Goal: Complete application form: Complete application form

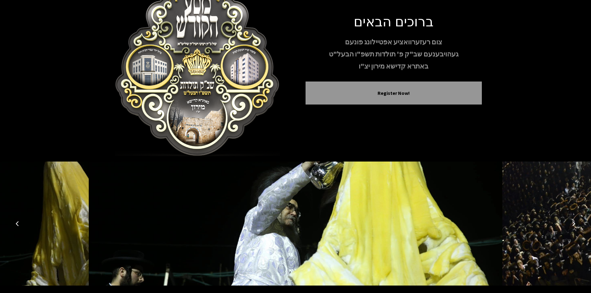
scroll to position [53, 0]
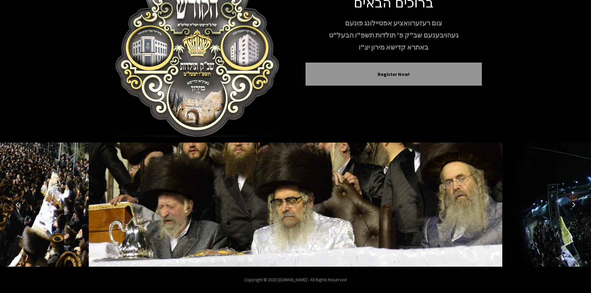
click at [571, 206] on button "Next image" at bounding box center [573, 204] width 15 height 15
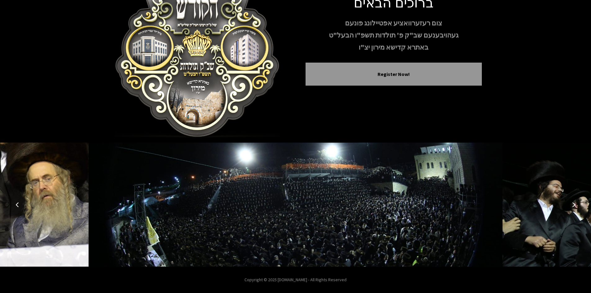
click at [571, 206] on button "Next image" at bounding box center [573, 204] width 15 height 15
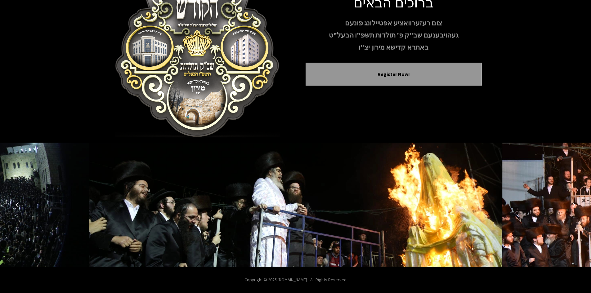
click at [571, 206] on button "Next image" at bounding box center [573, 204] width 15 height 15
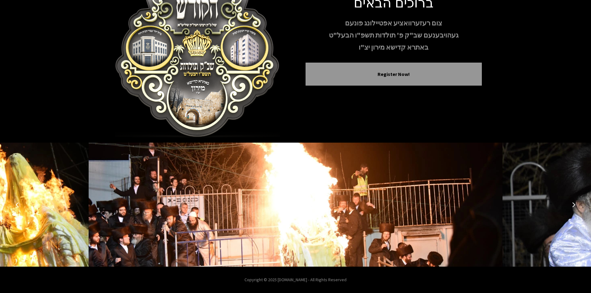
click at [571, 206] on button "Next image" at bounding box center [573, 204] width 15 height 15
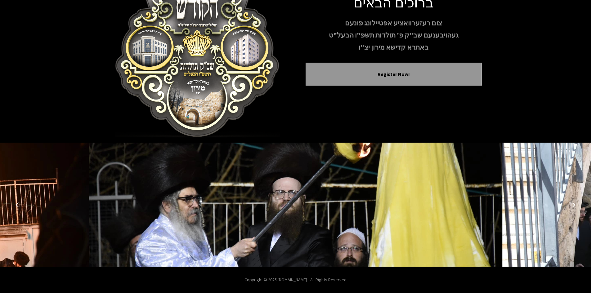
click at [571, 206] on button "Next image" at bounding box center [573, 204] width 15 height 15
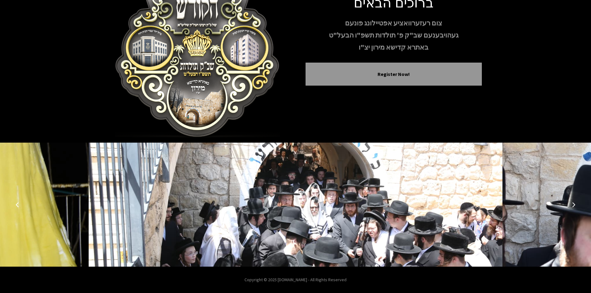
click at [571, 206] on button "Next image" at bounding box center [573, 204] width 15 height 15
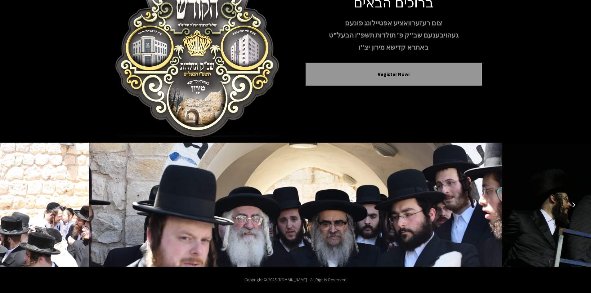
click at [571, 206] on button "Next image" at bounding box center [573, 204] width 15 height 15
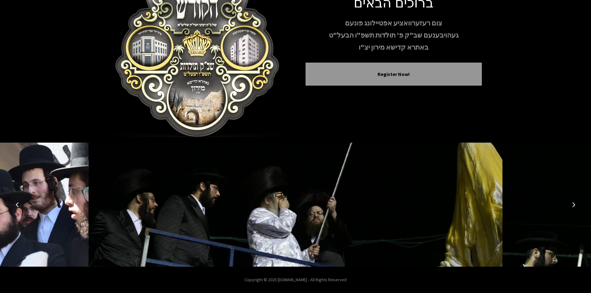
click at [570, 206] on button "Next image" at bounding box center [573, 204] width 15 height 15
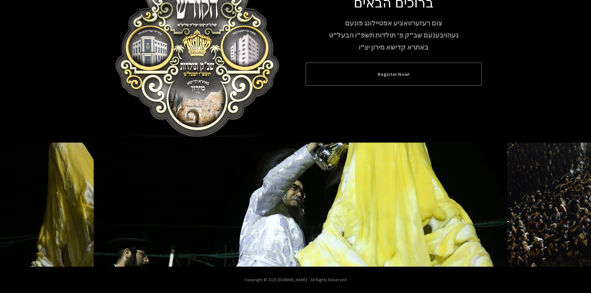
click at [435, 73] on button "Register Now!" at bounding box center [393, 73] width 161 height 7
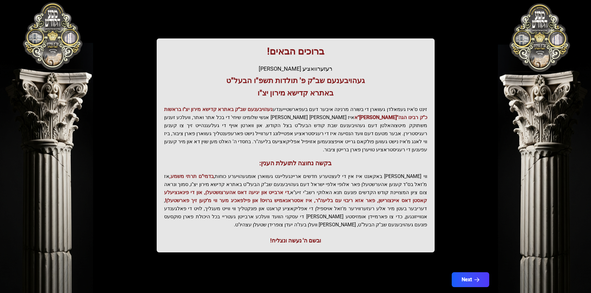
scroll to position [66, 0]
click at [469, 124] on div "בעזהשי"ת קהלא קדישא - בצילא קדישא - באתרא קדישא ברוכים הבאים! רעזערוואציע אפטיי…" at bounding box center [295, 105] width 397 height 313
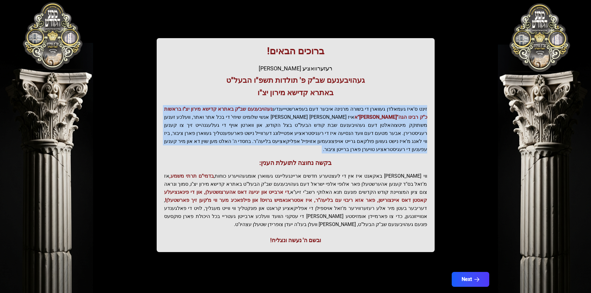
click at [469, 124] on div "בעזהשי"ת קהלא קדישא - בצילא קדישא - באתרא קדישא ברוכים הבאים! רעזערוואציע אפטיי…" at bounding box center [295, 105] width 397 height 313
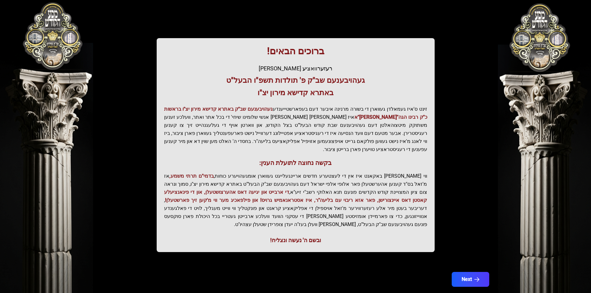
click at [379, 128] on p "זינט ס'איז געמאלדן געווארן די בשורה מרנינה איבער דעם בעפארשטייענדע געהויבענעם ש…" at bounding box center [295, 129] width 263 height 48
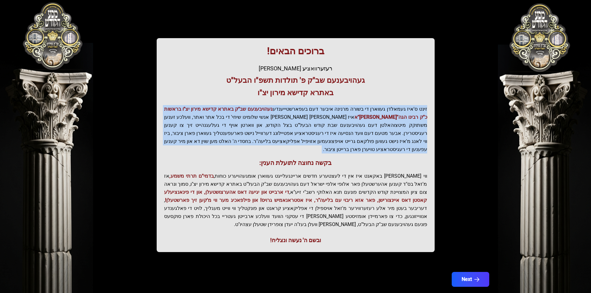
click at [379, 128] on p "זינט ס'איז געמאלדן געווארן די בשורה מרנינה איבער דעם בעפארשטייענדע געהויבענעם ש…" at bounding box center [295, 129] width 263 height 48
click at [379, 129] on p "זינט ס'איז געמאלדן געווארן די בשורה מרנינה איבער דעם בעפארשטייענדע געהויבענעם ש…" at bounding box center [295, 129] width 263 height 48
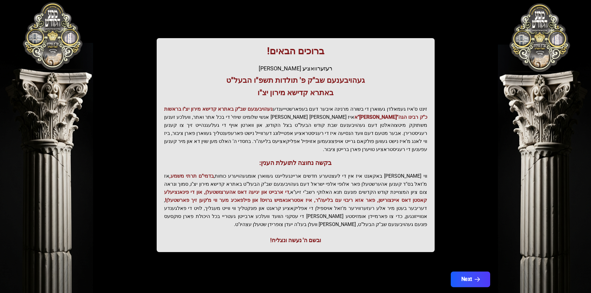
click at [467, 272] on button "Next" at bounding box center [470, 280] width 39 height 16
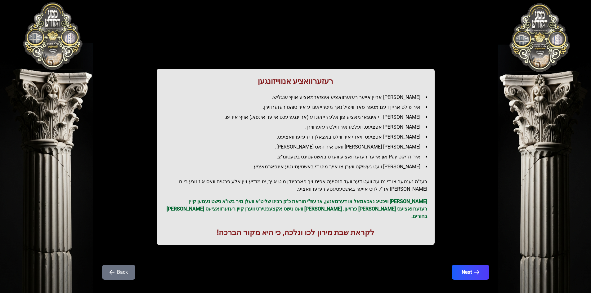
scroll to position [7, 0]
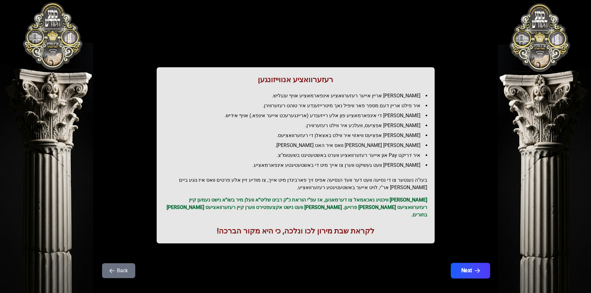
click at [475, 268] on icon "button" at bounding box center [477, 270] width 5 height 5
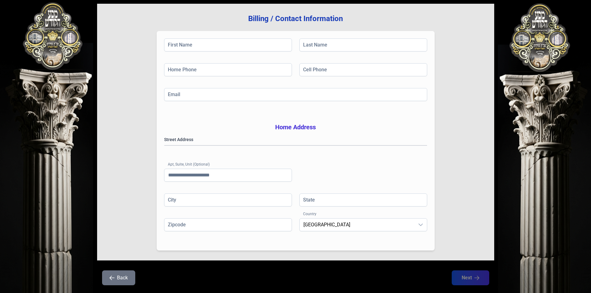
scroll to position [60, 0]
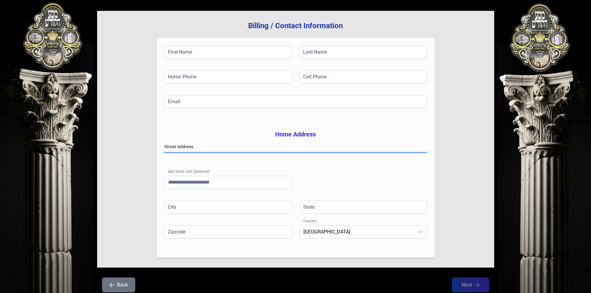
click at [164, 153] on gmp-place-autocomplete at bounding box center [164, 153] width 0 height 0
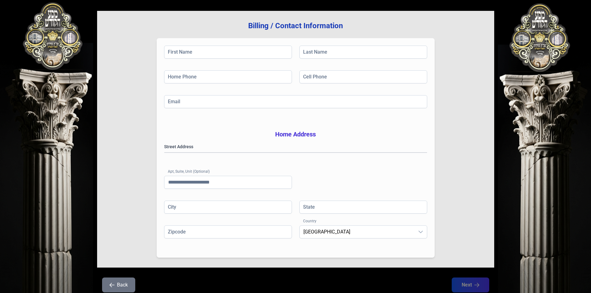
click at [467, 217] on div "Billing / Contact Information First Name Last Name Home Phone Cell Phone Email …" at bounding box center [295, 139] width 397 height 257
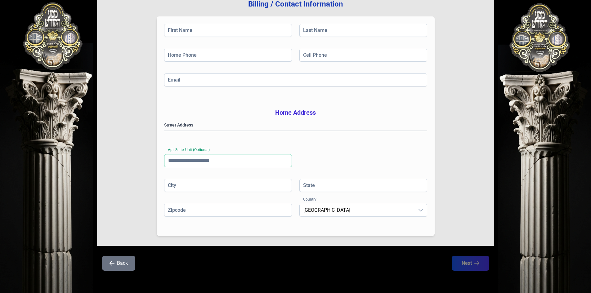
click at [237, 161] on input "Apt, Suite, Unit (Optional)" at bounding box center [228, 160] width 128 height 13
type input "*"
click at [229, 183] on input "City" at bounding box center [228, 185] width 128 height 13
type input "*"
click at [259, 211] on input "Zipcode" at bounding box center [228, 210] width 128 height 13
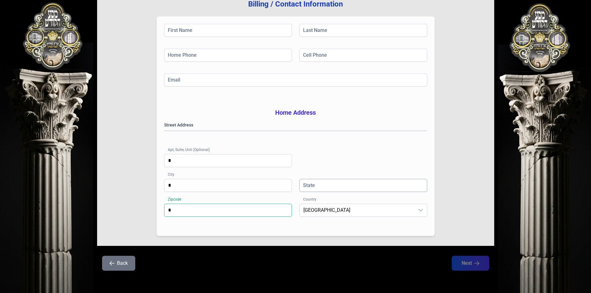
type input "*"
click at [345, 185] on input "State" at bounding box center [364, 185] width 128 height 13
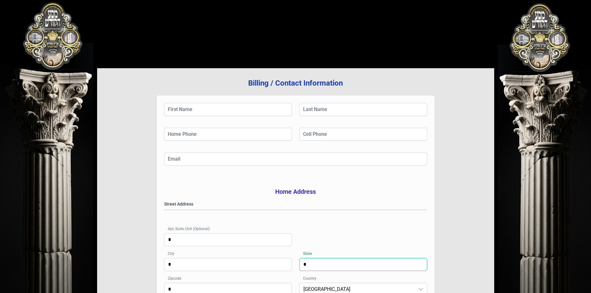
scroll to position [0, 0]
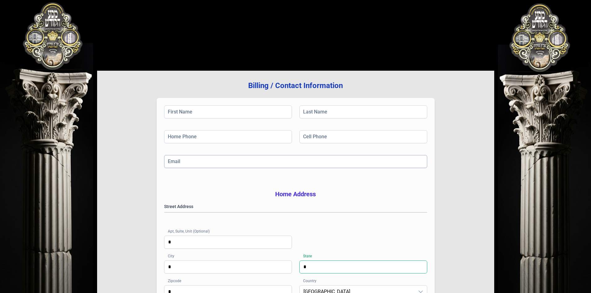
type input "*"
click at [241, 164] on input "Email" at bounding box center [295, 161] width 263 height 13
type input "*"
click at [239, 140] on input "Home Phone" at bounding box center [228, 136] width 128 height 13
click at [241, 101] on div "First Name Last Name Home Phone Home Phone is required Cell Phone Email * Pleas…" at bounding box center [296, 208] width 278 height 220
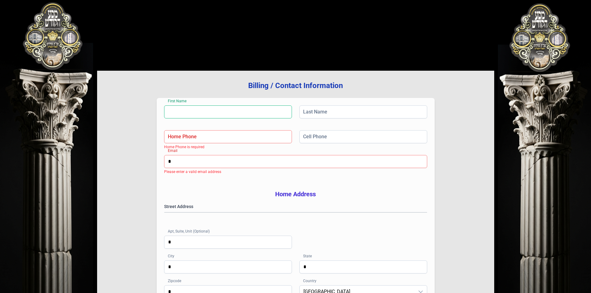
click at [234, 113] on input "First Name" at bounding box center [228, 112] width 128 height 13
type input "*"
click at [247, 142] on input "Home Phone" at bounding box center [228, 136] width 128 height 13
type input "**"
click at [336, 112] on input "Last Name" at bounding box center [364, 112] width 128 height 13
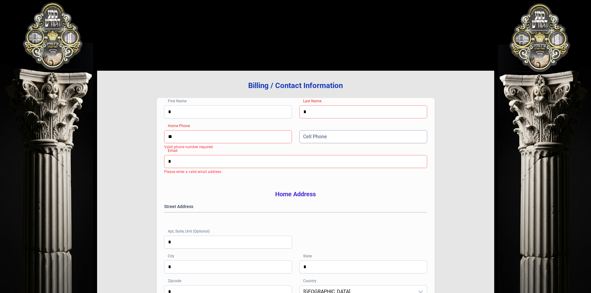
type input "*"
click at [323, 134] on input "Cell Phone" at bounding box center [364, 136] width 128 height 13
click at [330, 137] on input "**" at bounding box center [364, 136] width 128 height 13
type input "**********"
click at [333, 115] on input "*" at bounding box center [364, 112] width 128 height 13
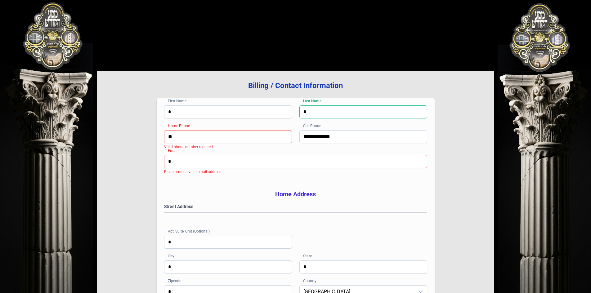
type input "*"
click at [229, 141] on input "**" at bounding box center [228, 136] width 128 height 13
click at [216, 164] on input "*" at bounding box center [295, 161] width 263 height 13
click at [210, 139] on input "**" at bounding box center [228, 136] width 128 height 13
type input "**********"
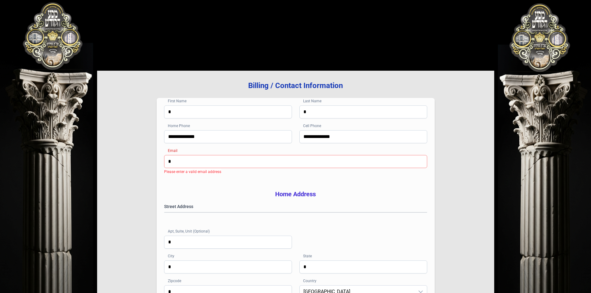
click at [221, 163] on input "*" at bounding box center [295, 161] width 263 height 13
click at [222, 167] on input "*" at bounding box center [295, 161] width 263 height 13
click at [226, 165] on input "*" at bounding box center [295, 161] width 263 height 13
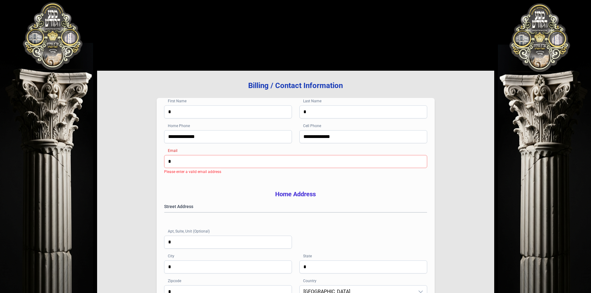
click at [218, 160] on input "*" at bounding box center [295, 161] width 263 height 13
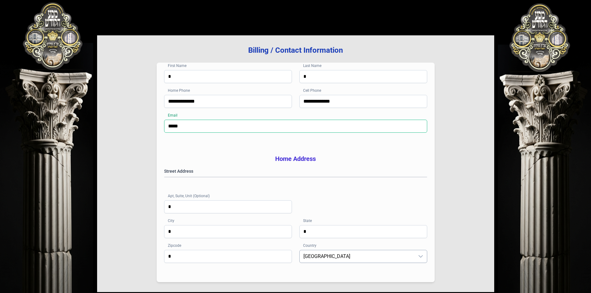
scroll to position [91, 0]
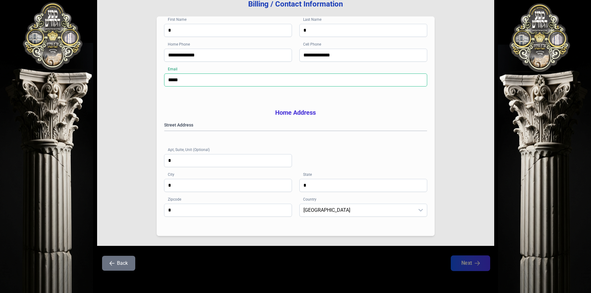
type input "*****"
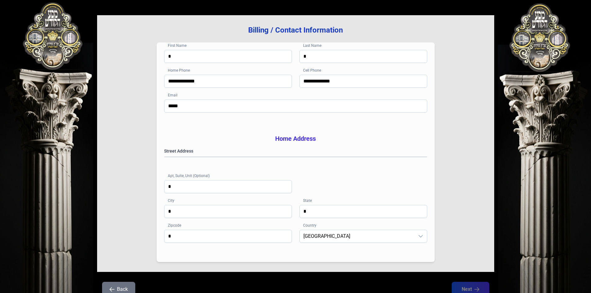
scroll to position [0, 0]
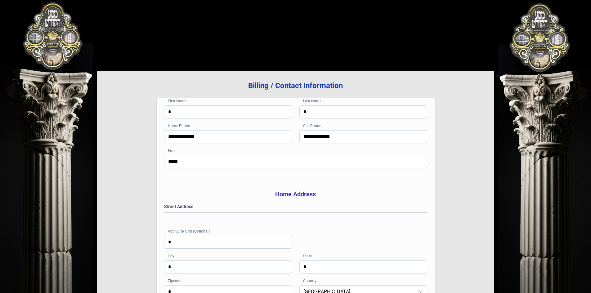
click at [442, 179] on div "**********" at bounding box center [295, 199] width 397 height 257
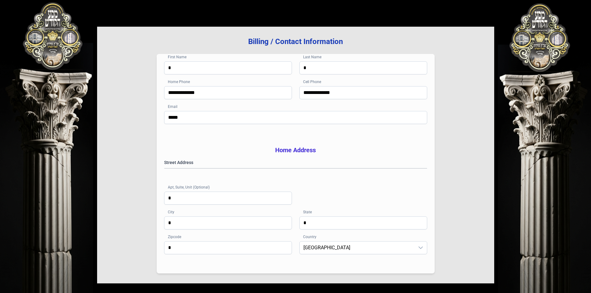
scroll to position [91, 0]
